Goal: Check status

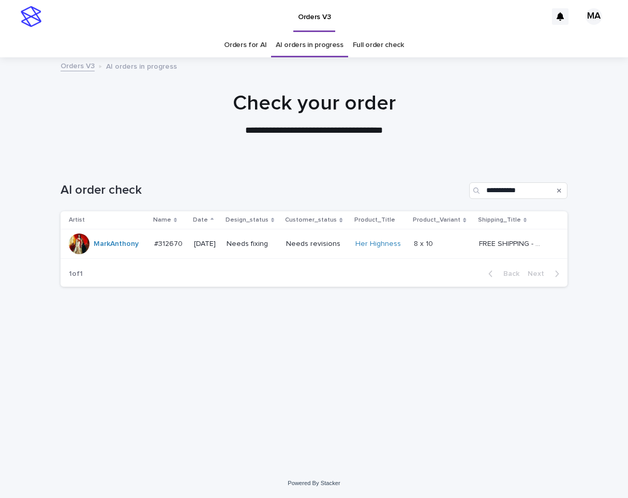
click at [441, 237] on div "8 x 10 8 x 10" at bounding box center [442, 244] width 56 height 17
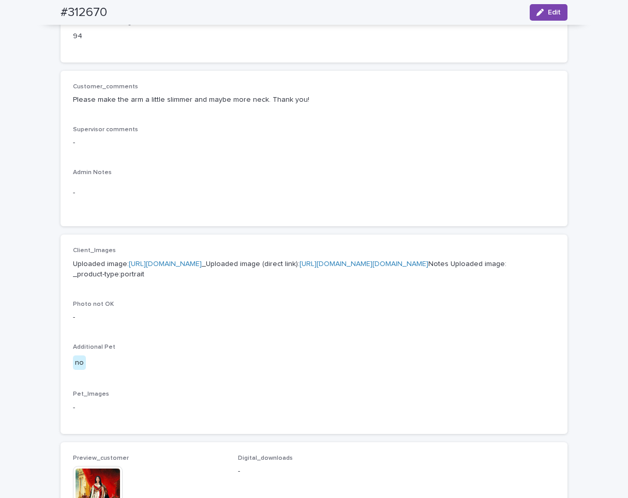
scroll to position [304, 0]
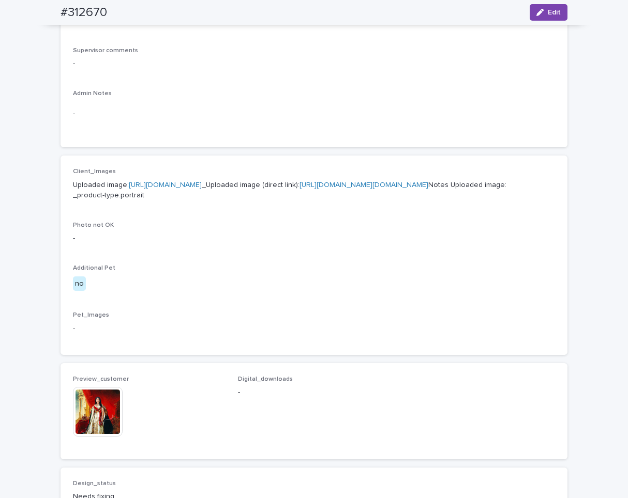
click at [101, 437] on img at bounding box center [98, 412] width 50 height 50
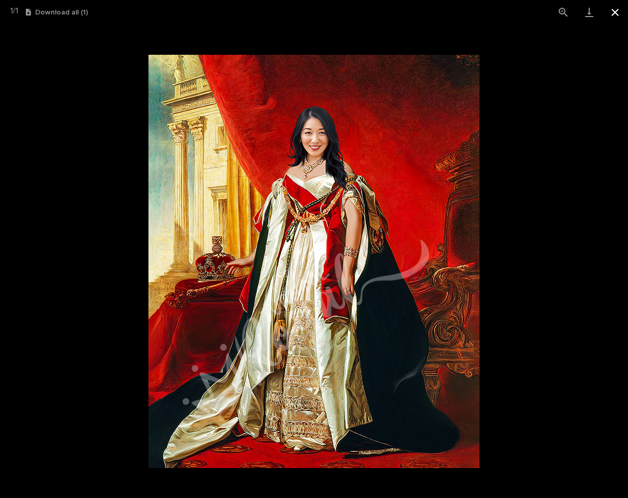
click at [613, 15] on button "Close gallery" at bounding box center [615, 12] width 26 height 24
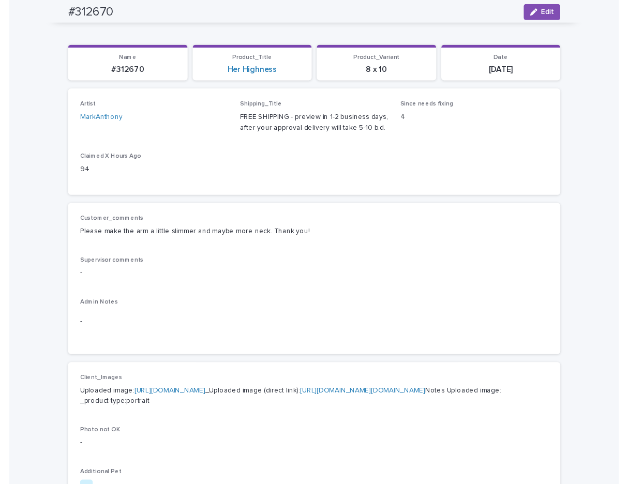
scroll to position [0, 0]
